Goal: Task Accomplishment & Management: Manage account settings

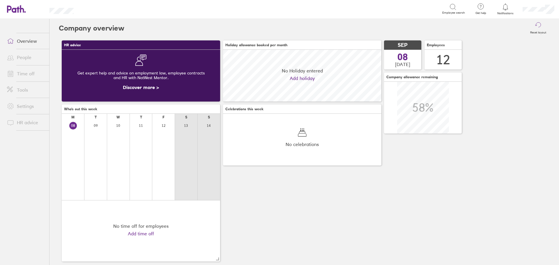
scroll to position [52, 158]
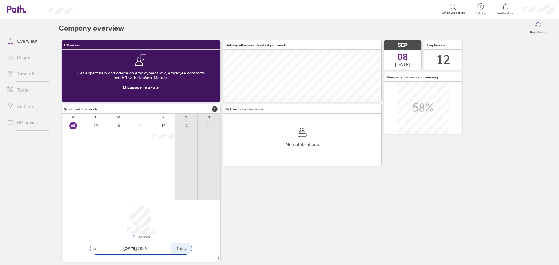
click at [17, 77] on link "Time off" at bounding box center [25, 74] width 47 height 12
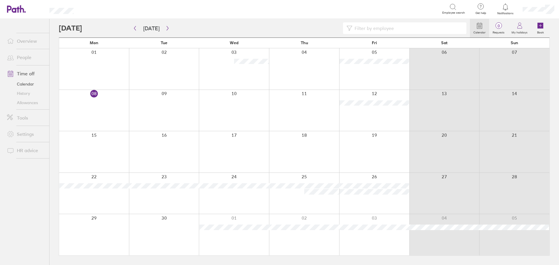
click at [290, 102] on div at bounding box center [304, 110] width 70 height 41
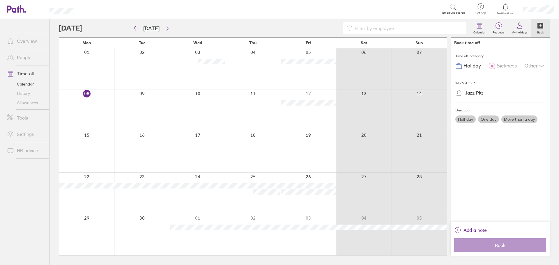
click at [249, 108] on div at bounding box center [252, 110] width 55 height 41
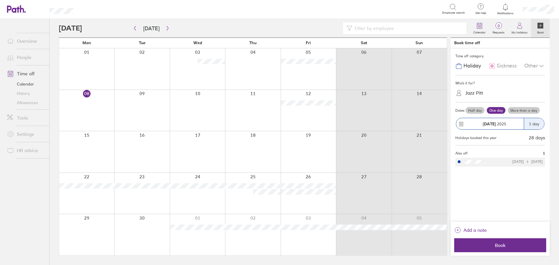
click at [239, 100] on div at bounding box center [252, 110] width 55 height 41
click at [505, 245] on span "Book" at bounding box center [500, 245] width 84 height 5
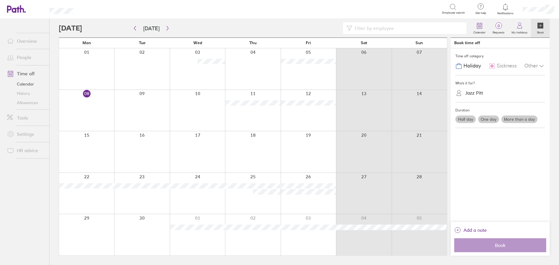
click at [254, 124] on div at bounding box center [252, 110] width 55 height 41
